Goal: Check status: Check status

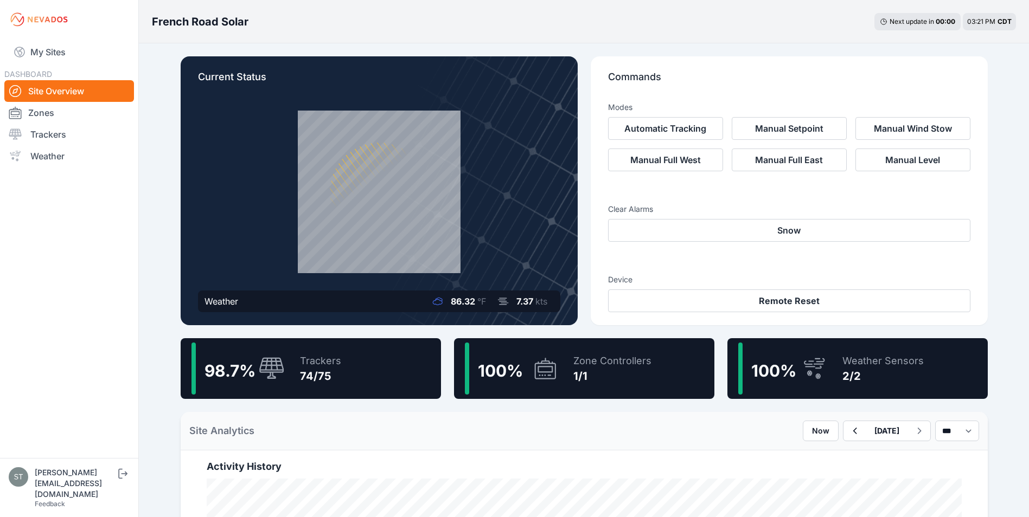
scroll to position [217, 0]
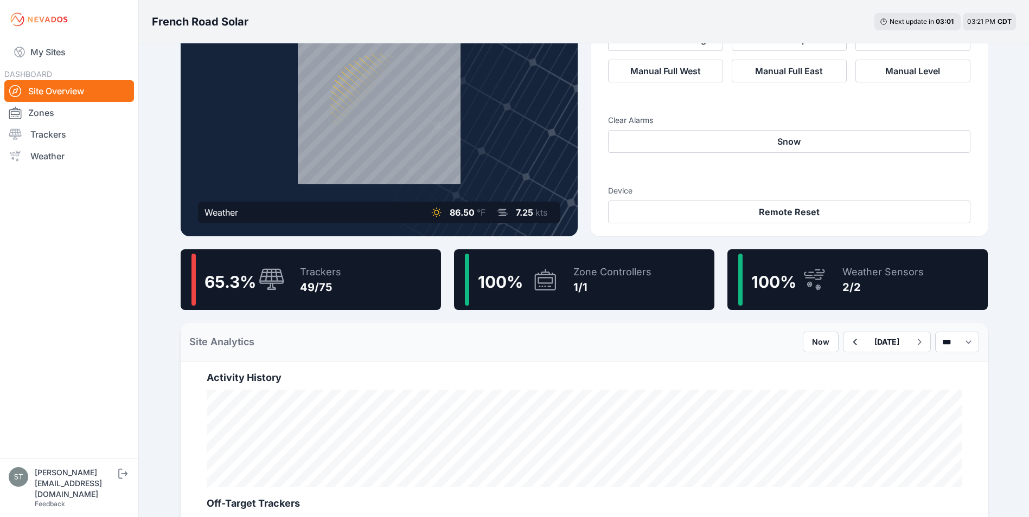
scroll to position [108, 0]
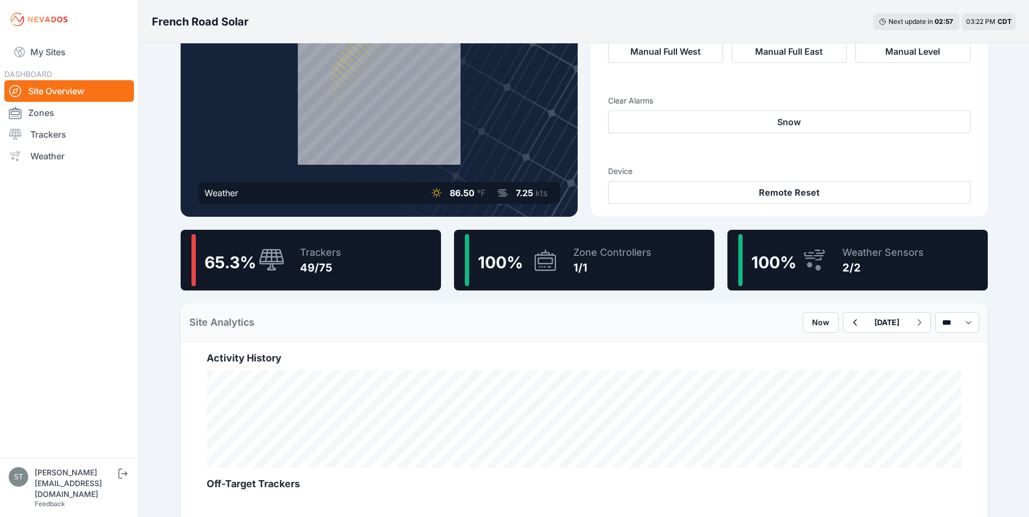
click at [317, 262] on div "49/75" at bounding box center [320, 267] width 41 height 15
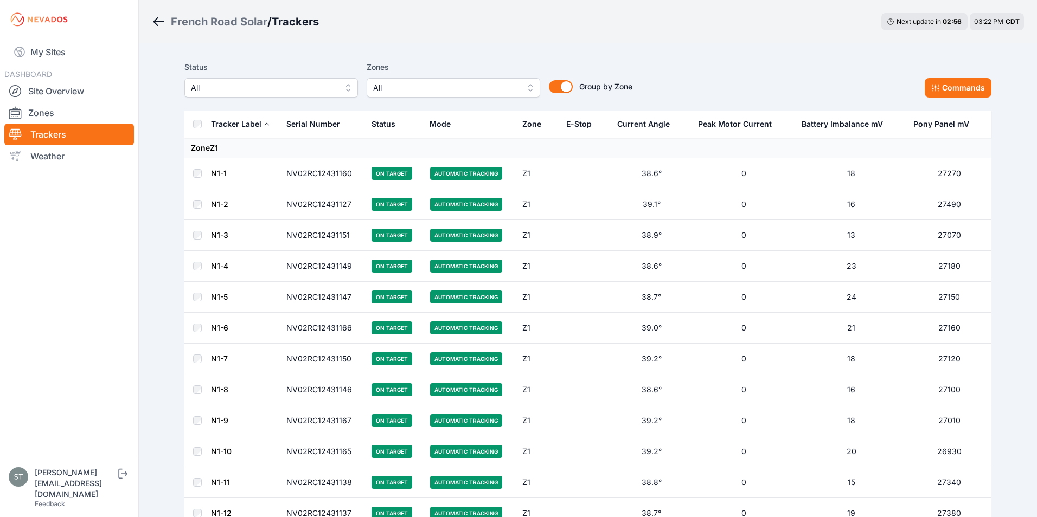
click at [255, 93] on button "All" at bounding box center [271, 88] width 174 height 20
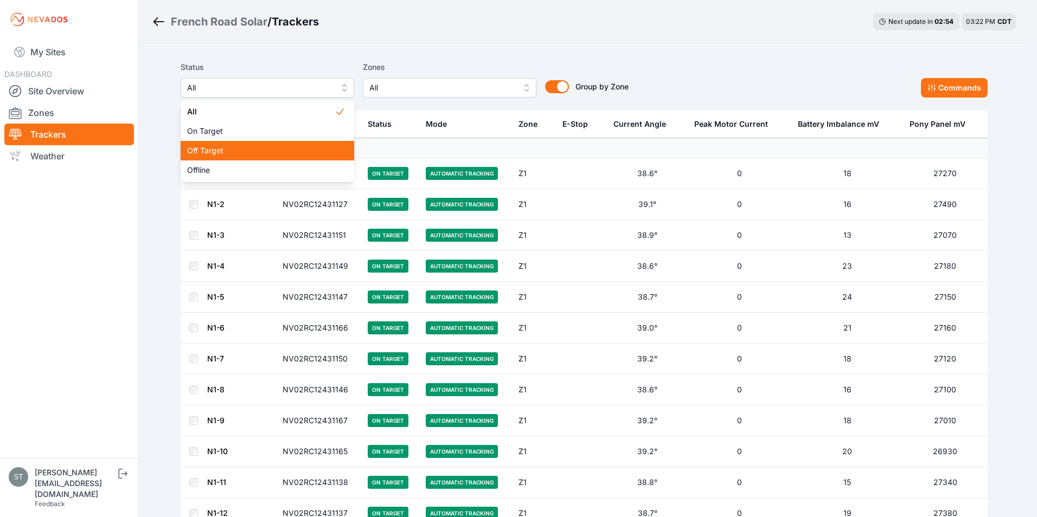
click at [209, 150] on span "Off Target" at bounding box center [260, 150] width 147 height 11
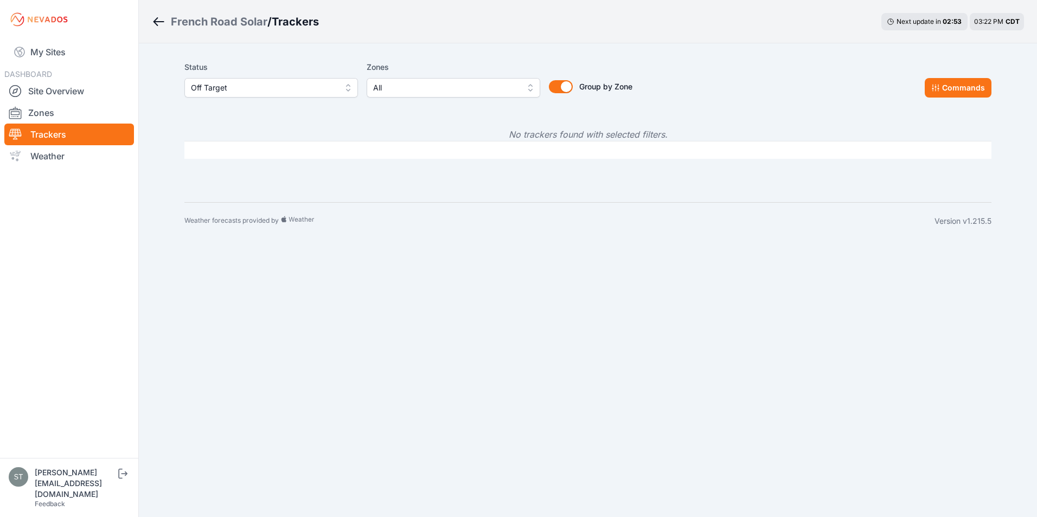
click at [279, 88] on span "Off Target" at bounding box center [263, 87] width 145 height 13
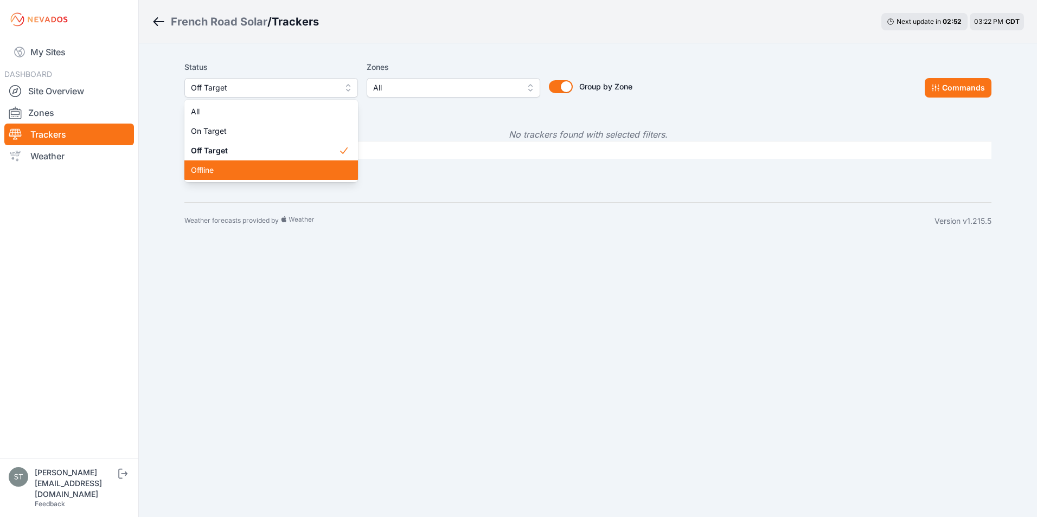
click at [229, 172] on span "Offline" at bounding box center [264, 170] width 147 height 11
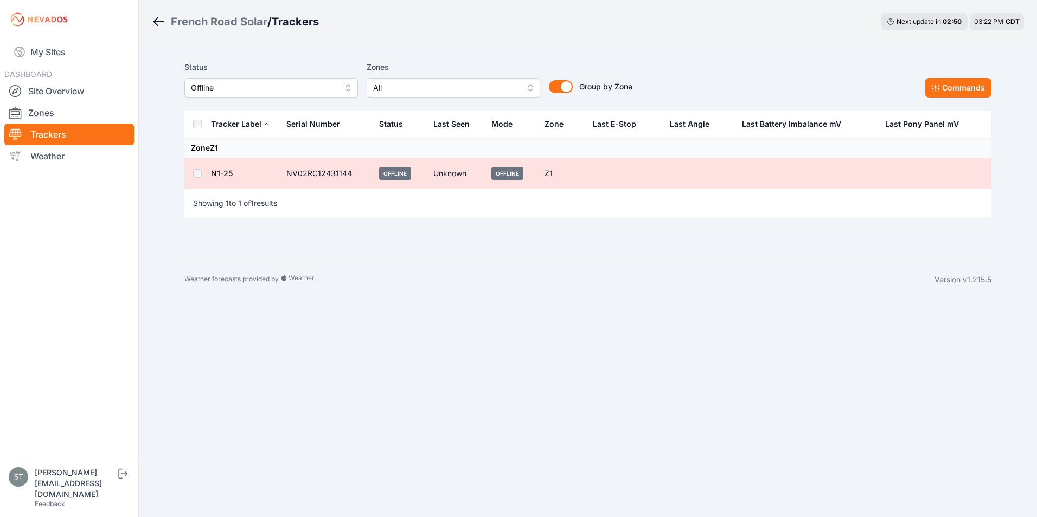
click at [245, 90] on span "Offline" at bounding box center [263, 87] width 145 height 13
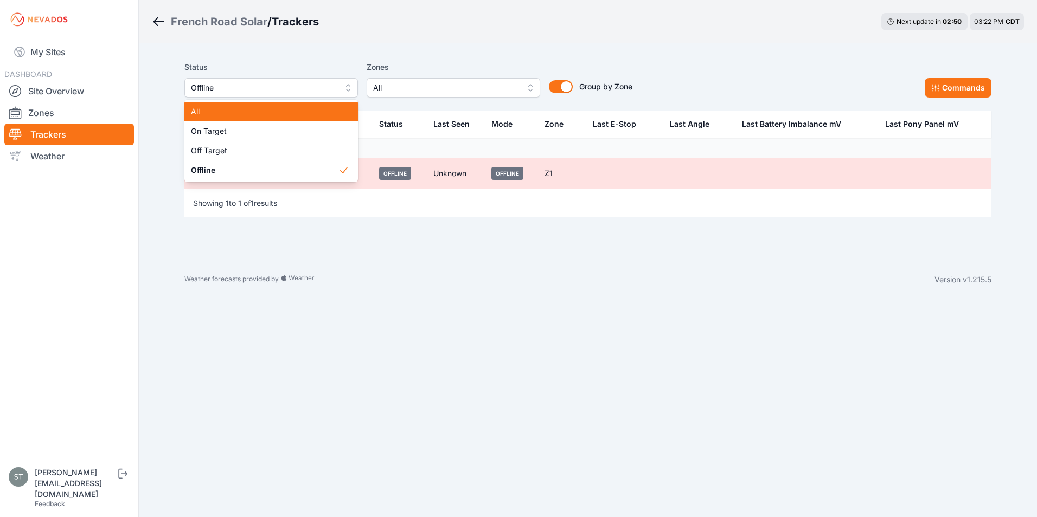
click at [222, 106] on div "All" at bounding box center [271, 112] width 174 height 20
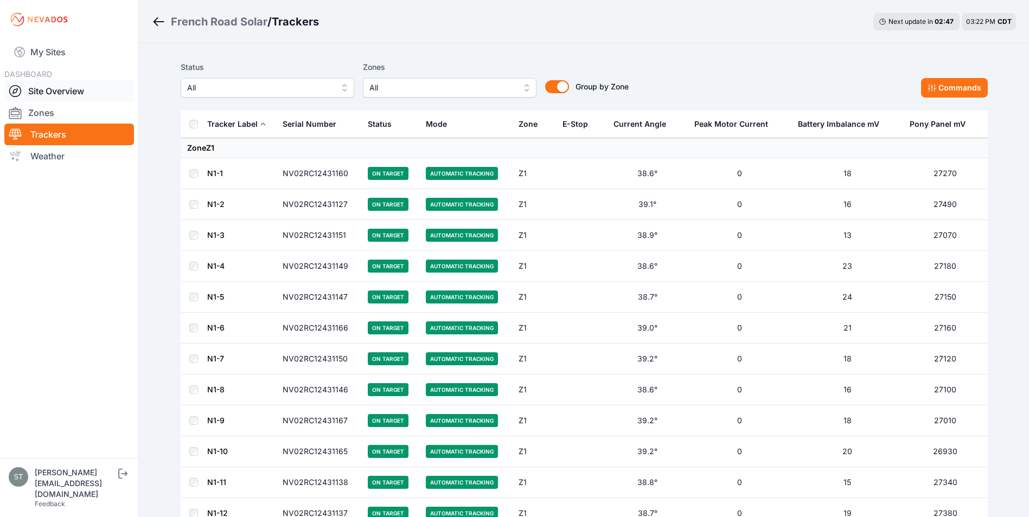
click at [45, 91] on link "Site Overview" at bounding box center [69, 91] width 130 height 22
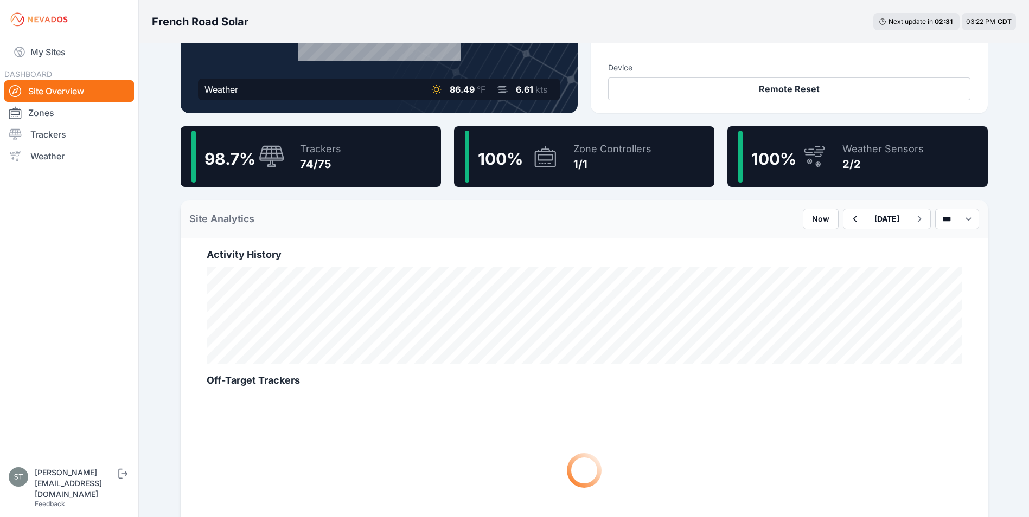
scroll to position [217, 0]
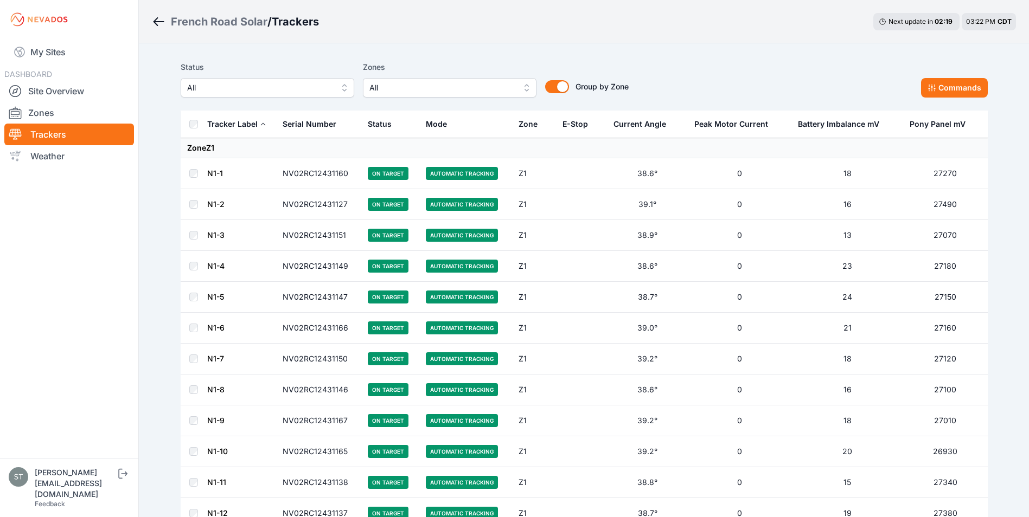
click at [217, 172] on link "N1-1" at bounding box center [215, 173] width 16 height 9
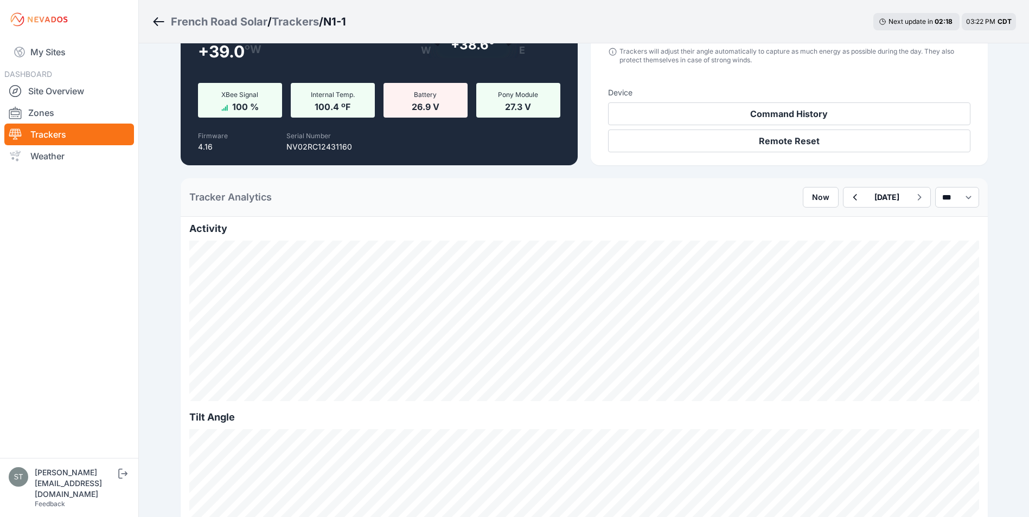
scroll to position [271, 0]
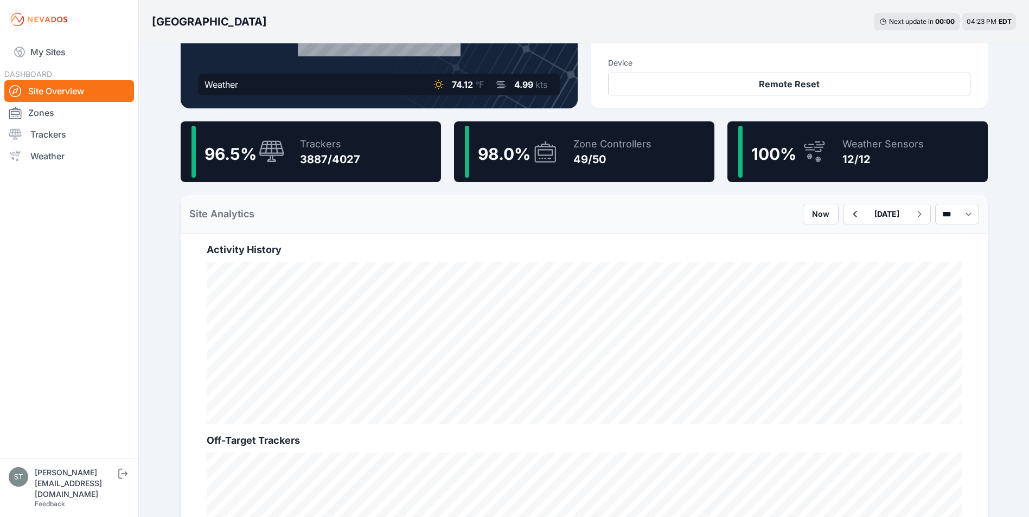
scroll to position [325, 0]
